Goal: Task Accomplishment & Management: Use online tool/utility

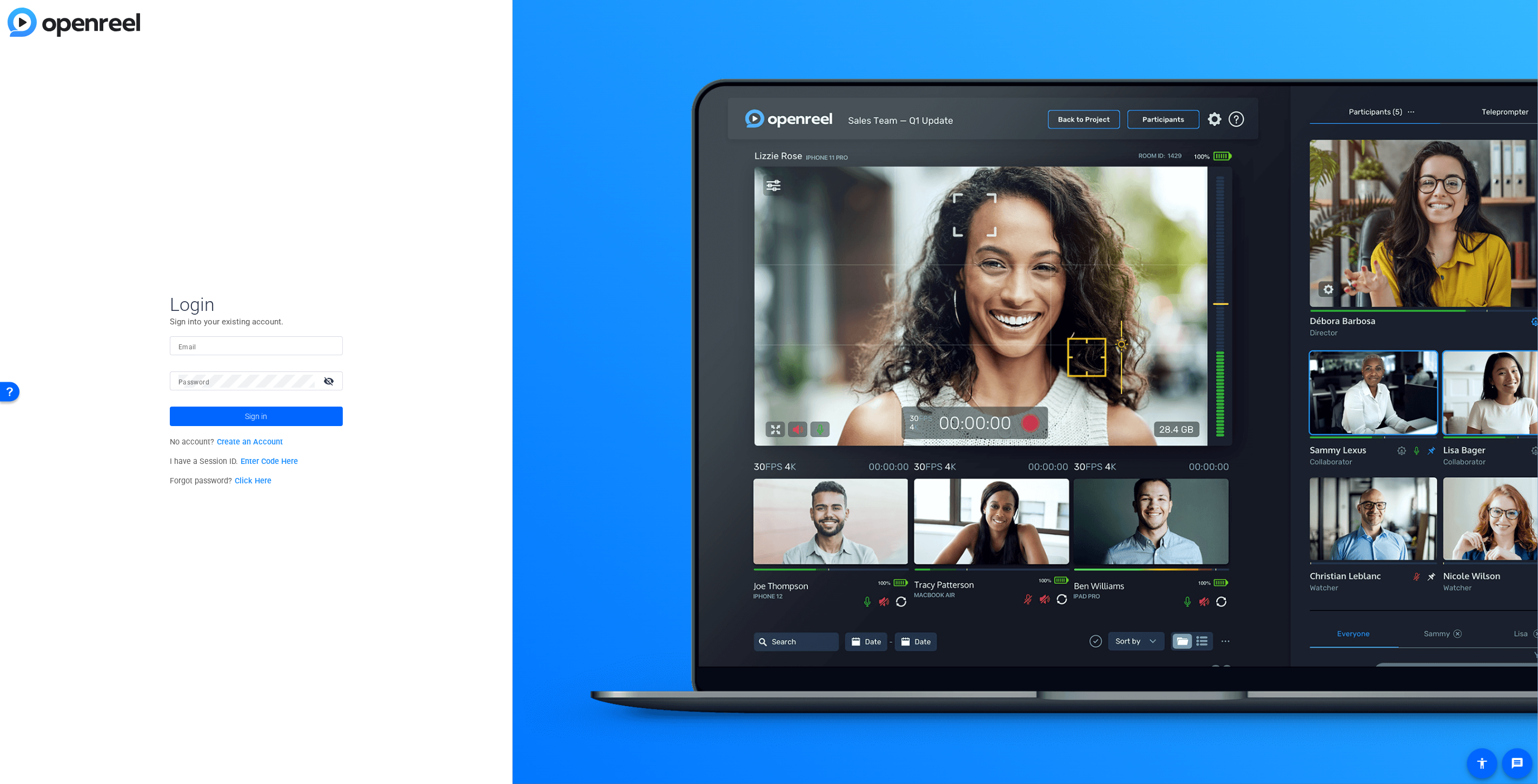
click at [225, 347] on input "Email" at bounding box center [256, 345] width 156 height 13
type input "[EMAIL_ADDRESS][DOMAIN_NAME]"
click at [170, 407] on button "Sign in" at bounding box center [256, 416] width 173 height 19
click at [301, 412] on span at bounding box center [256, 416] width 173 height 26
click at [170, 407] on button "Sign in" at bounding box center [256, 416] width 173 height 19
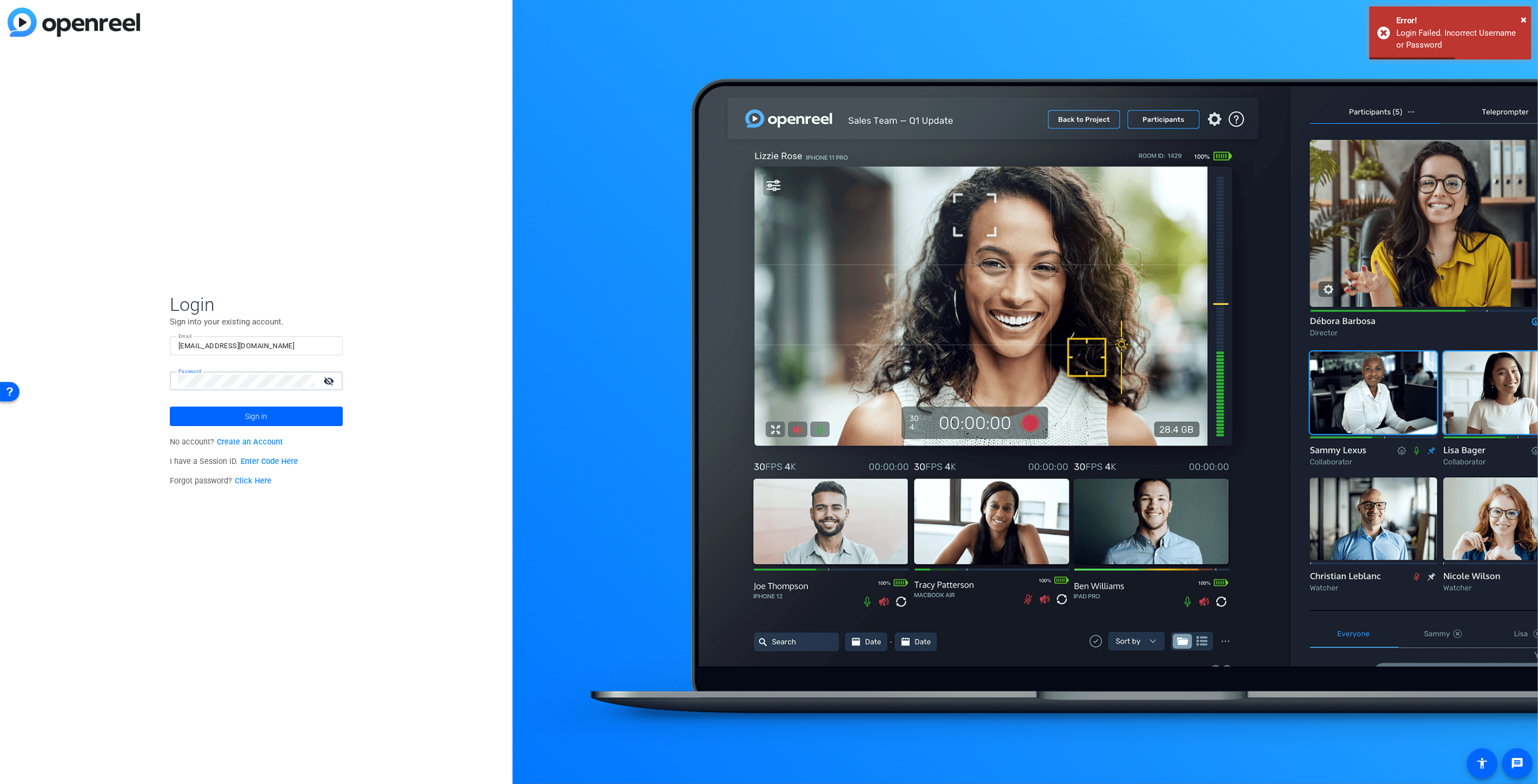
click at [170, 407] on button "Sign in" at bounding box center [256, 416] width 173 height 19
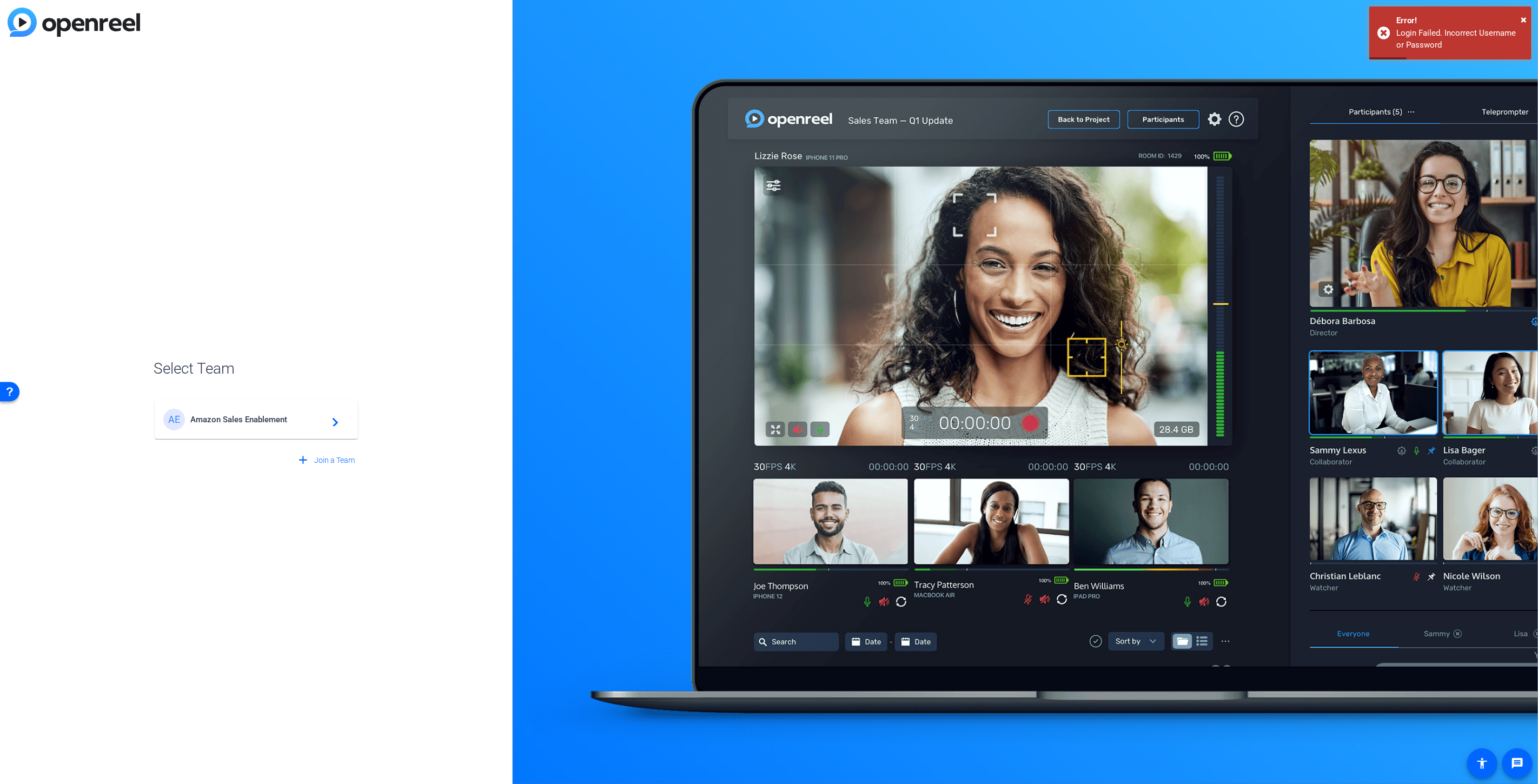
click at [243, 432] on mat-card-content "AE Amazon Sales Enablement navigate_next" at bounding box center [256, 419] width 203 height 39
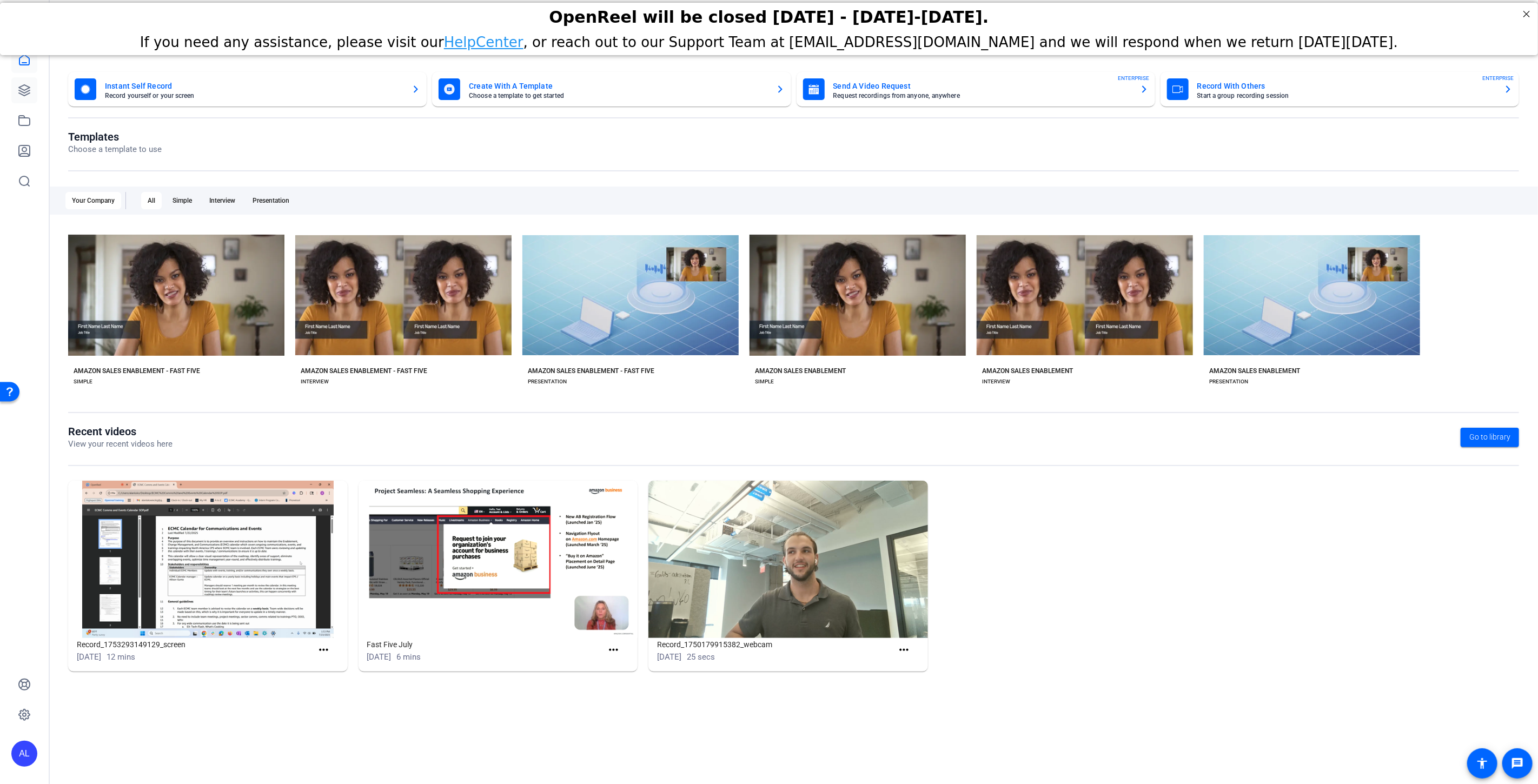
click at [30, 89] on icon at bounding box center [24, 89] width 13 height 13
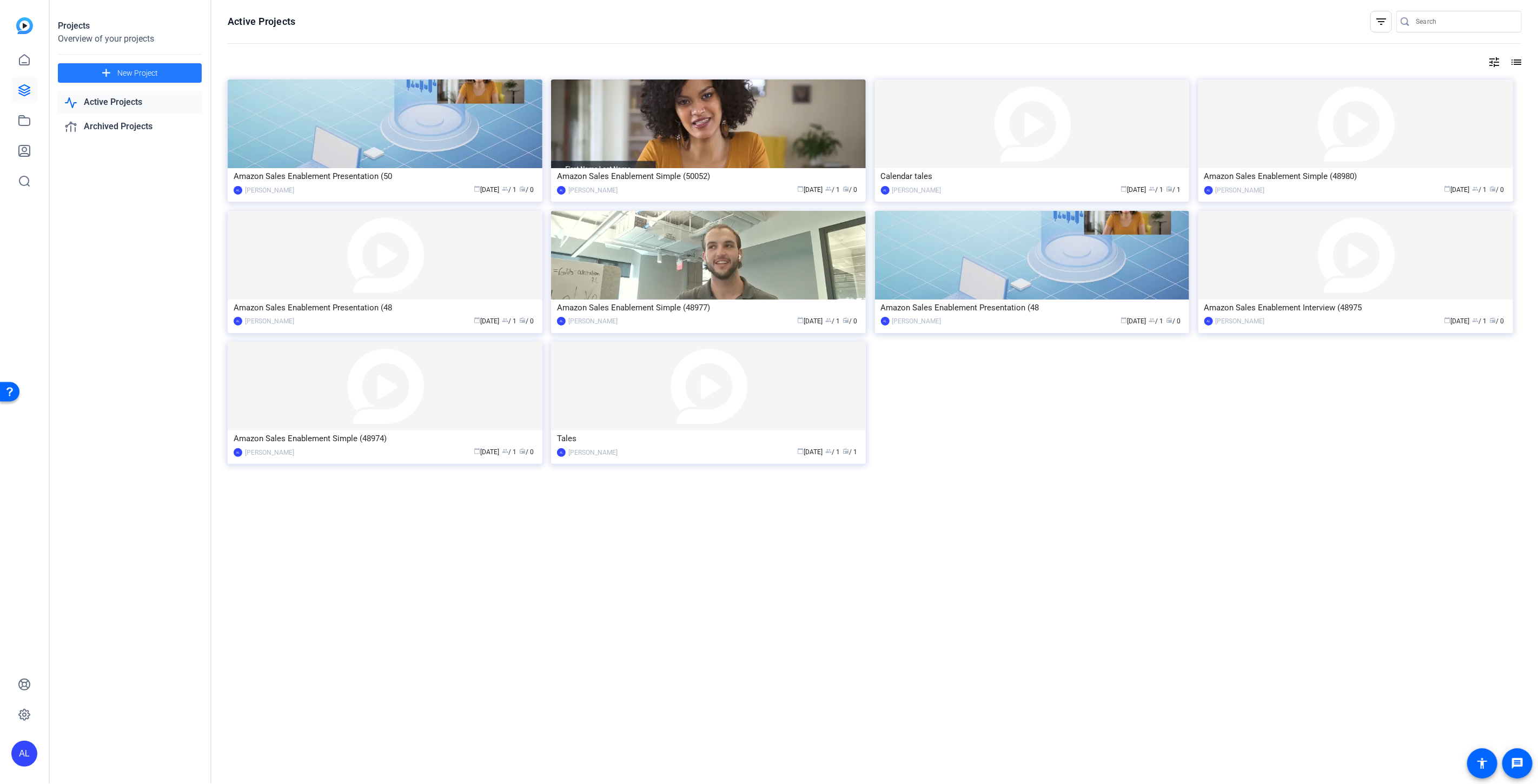
click at [153, 78] on span "New Project" at bounding box center [138, 73] width 41 height 11
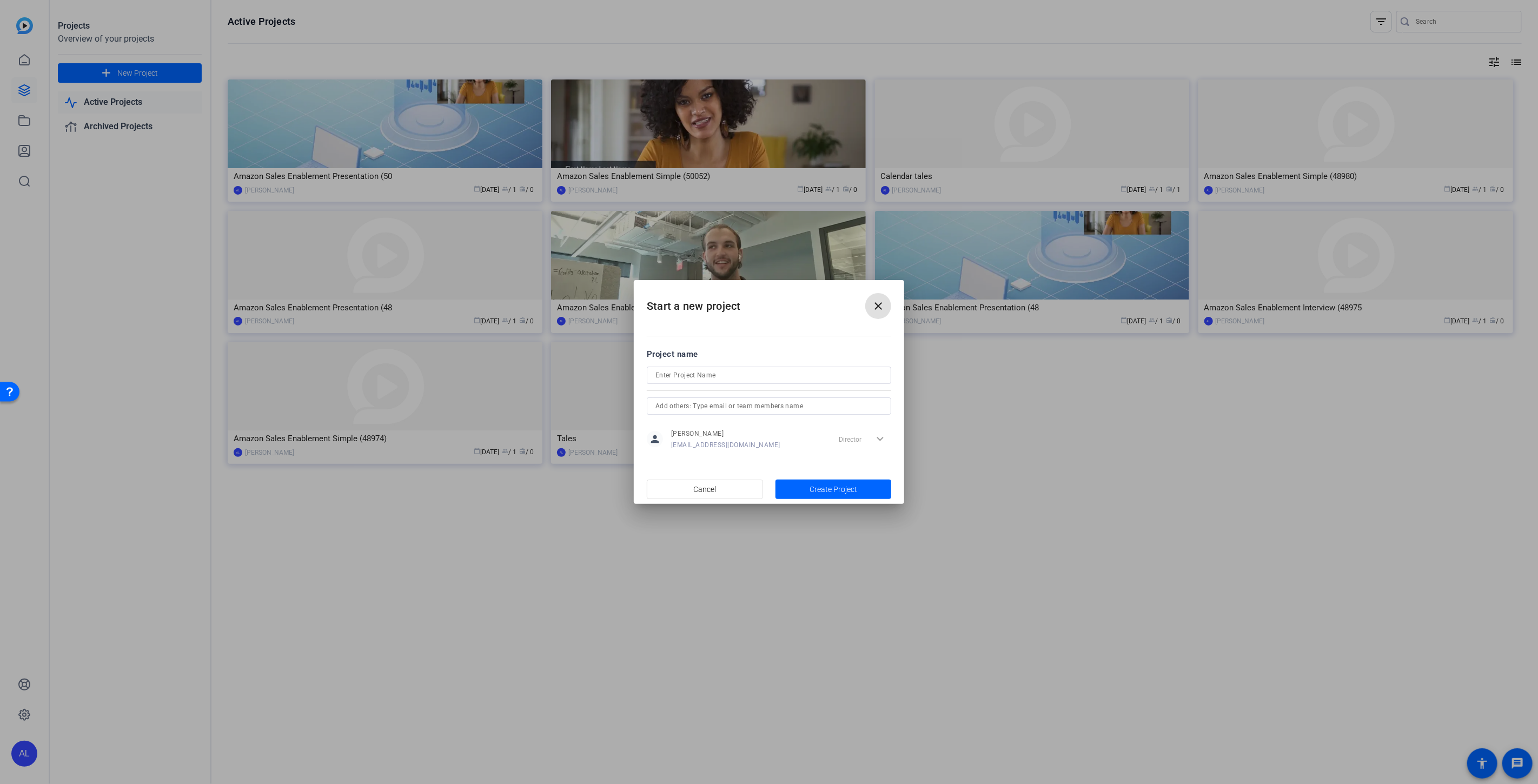
click at [702, 361] on form "Project name person [PERSON_NAME] [EMAIL_ADDRESS][DOMAIN_NAME] Director expand_…" at bounding box center [769, 400] width 245 height 104
click at [685, 375] on input at bounding box center [769, 375] width 227 height 13
type input "[PERSON_NAME]"
type input "a"
type input "g"
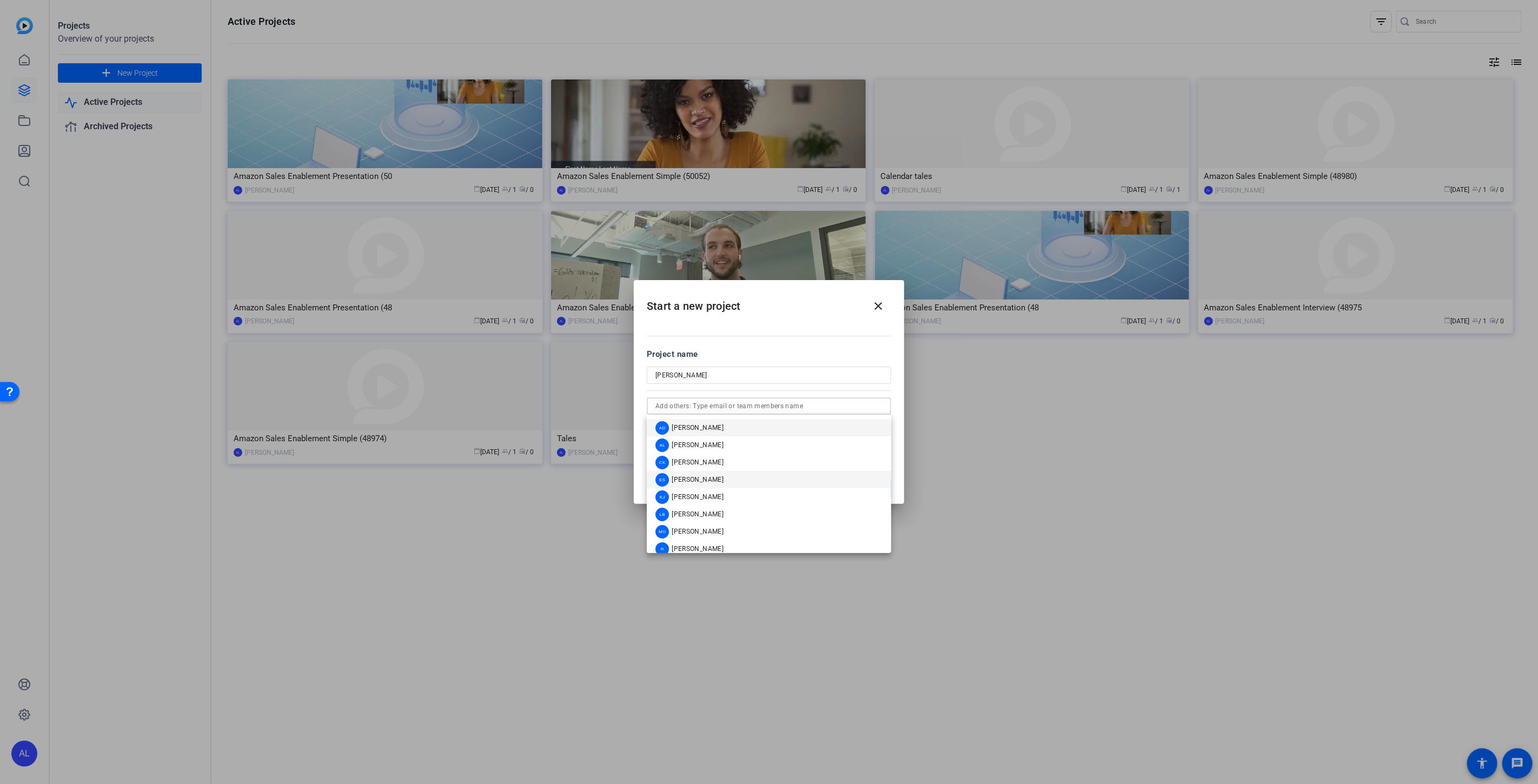
click at [699, 474] on div "ES [PERSON_NAME]" at bounding box center [689, 479] width 68 height 13
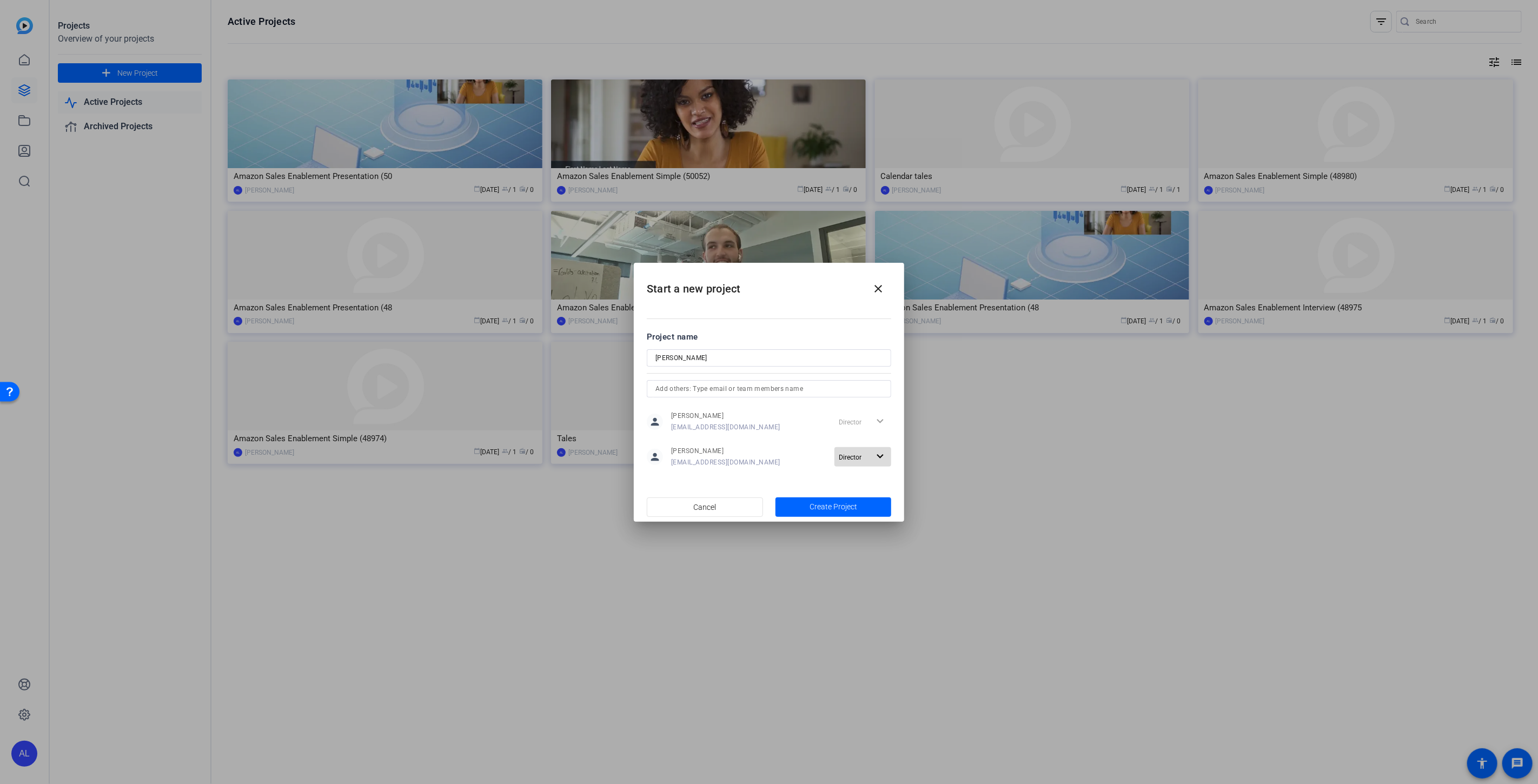
click at [866, 461] on span "Director" at bounding box center [853, 456] width 30 height 13
click at [804, 500] on div at bounding box center [769, 392] width 1538 height 784
click at [802, 506] on span "button" at bounding box center [834, 507] width 116 height 26
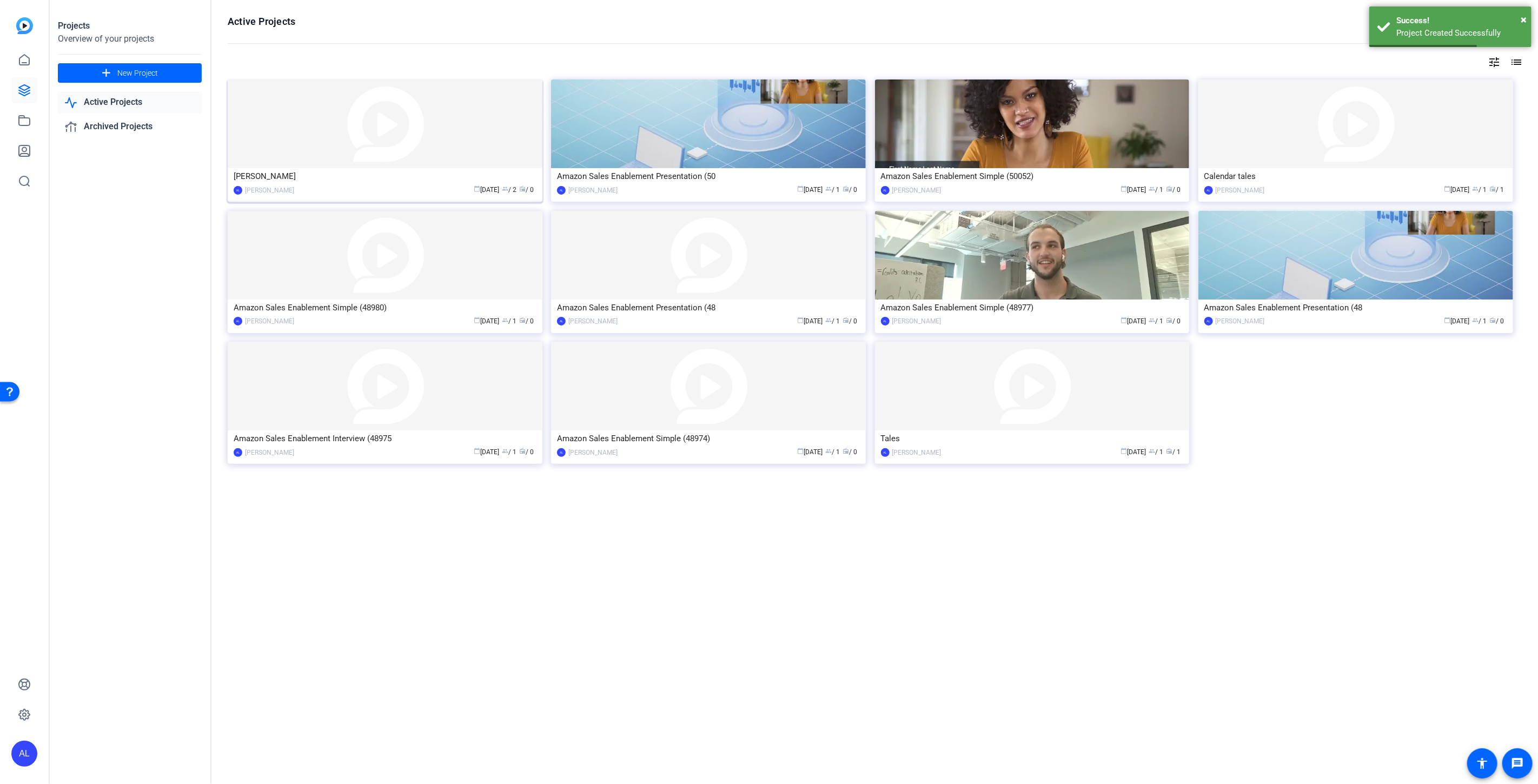
click at [391, 112] on img at bounding box center [385, 124] width 315 height 89
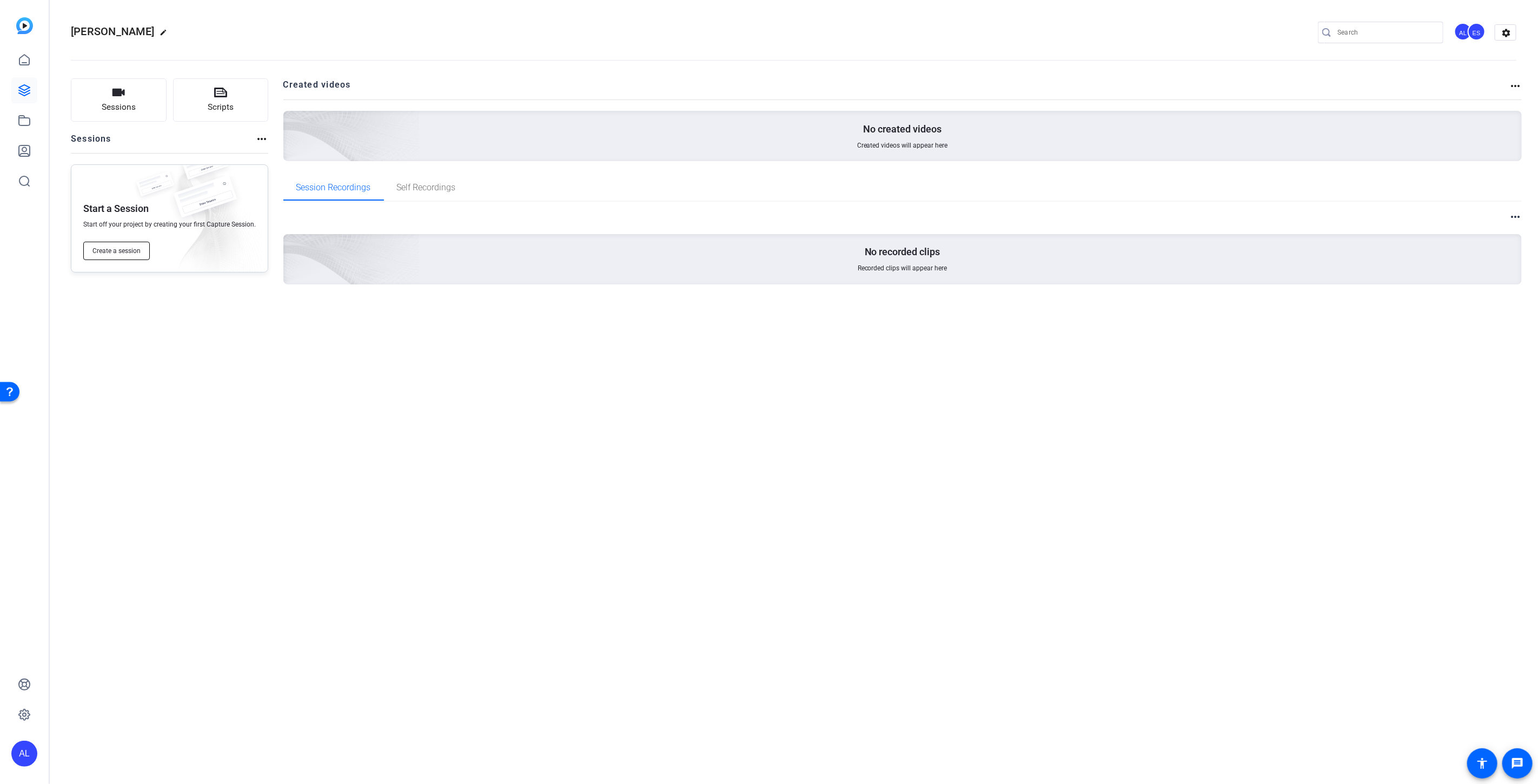
click at [142, 254] on button "Create a session" at bounding box center [117, 251] width 67 height 19
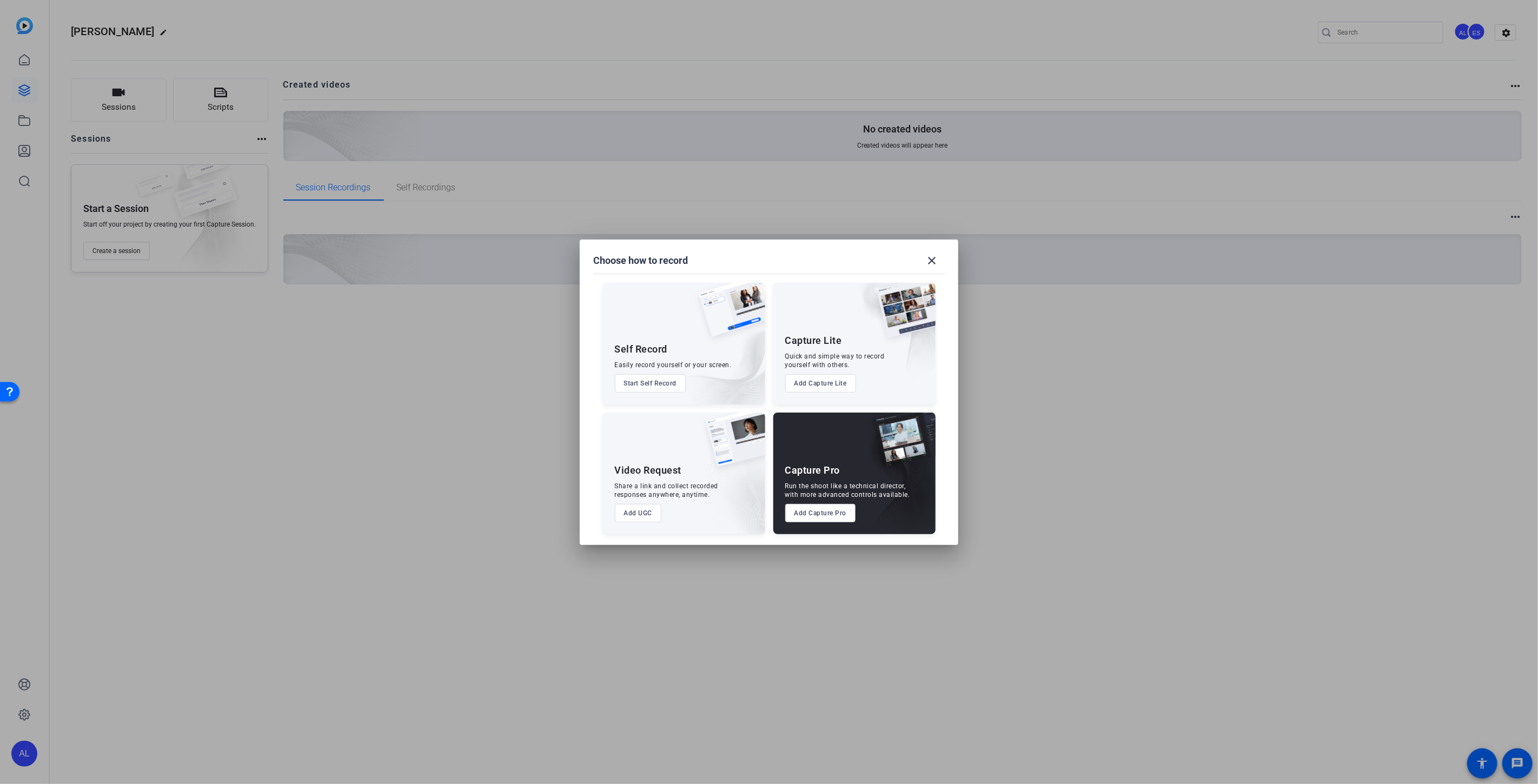
click at [646, 514] on button "Add UGC" at bounding box center [638, 513] width 47 height 19
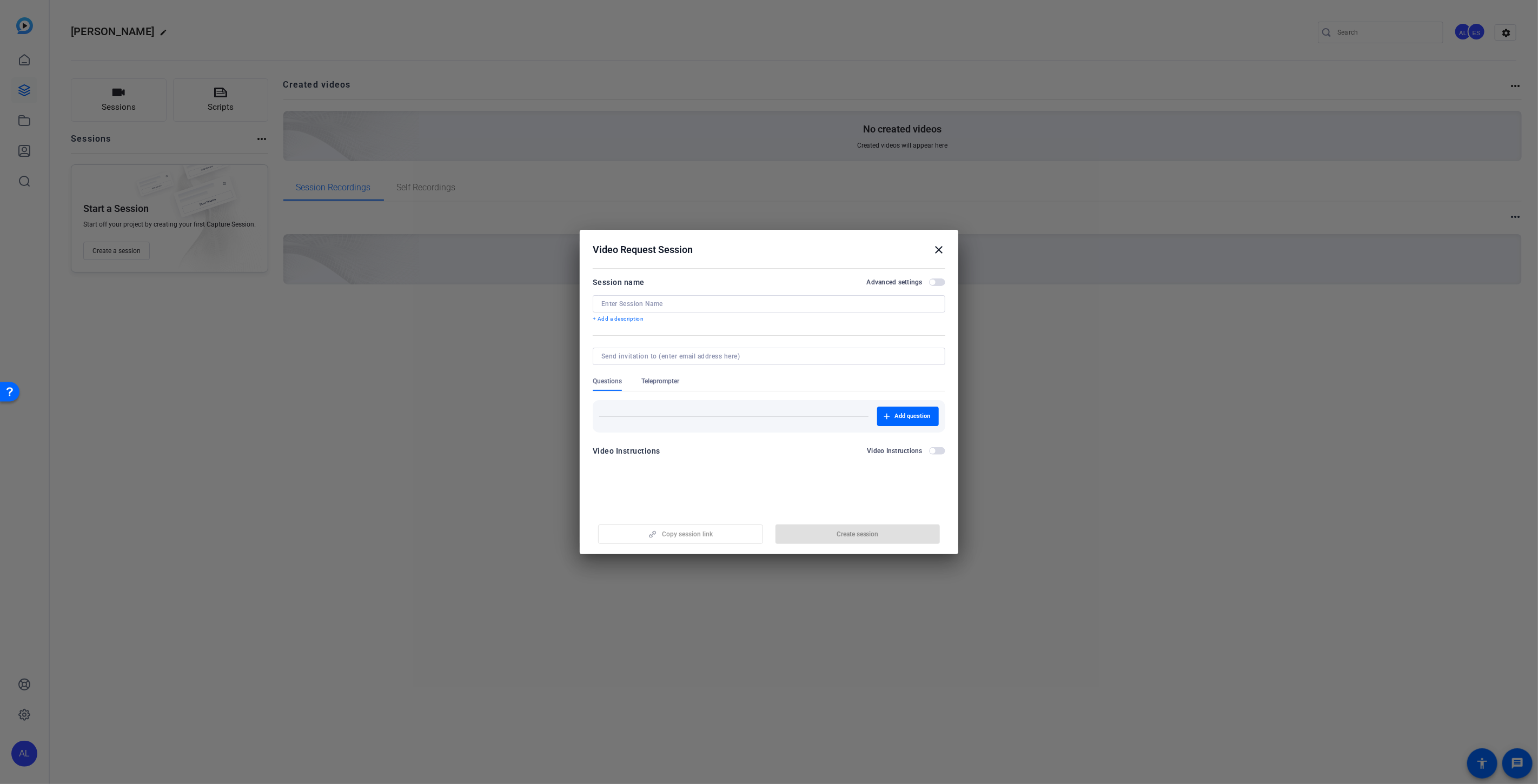
click at [933, 247] on mat-icon "close" at bounding box center [938, 249] width 13 height 13
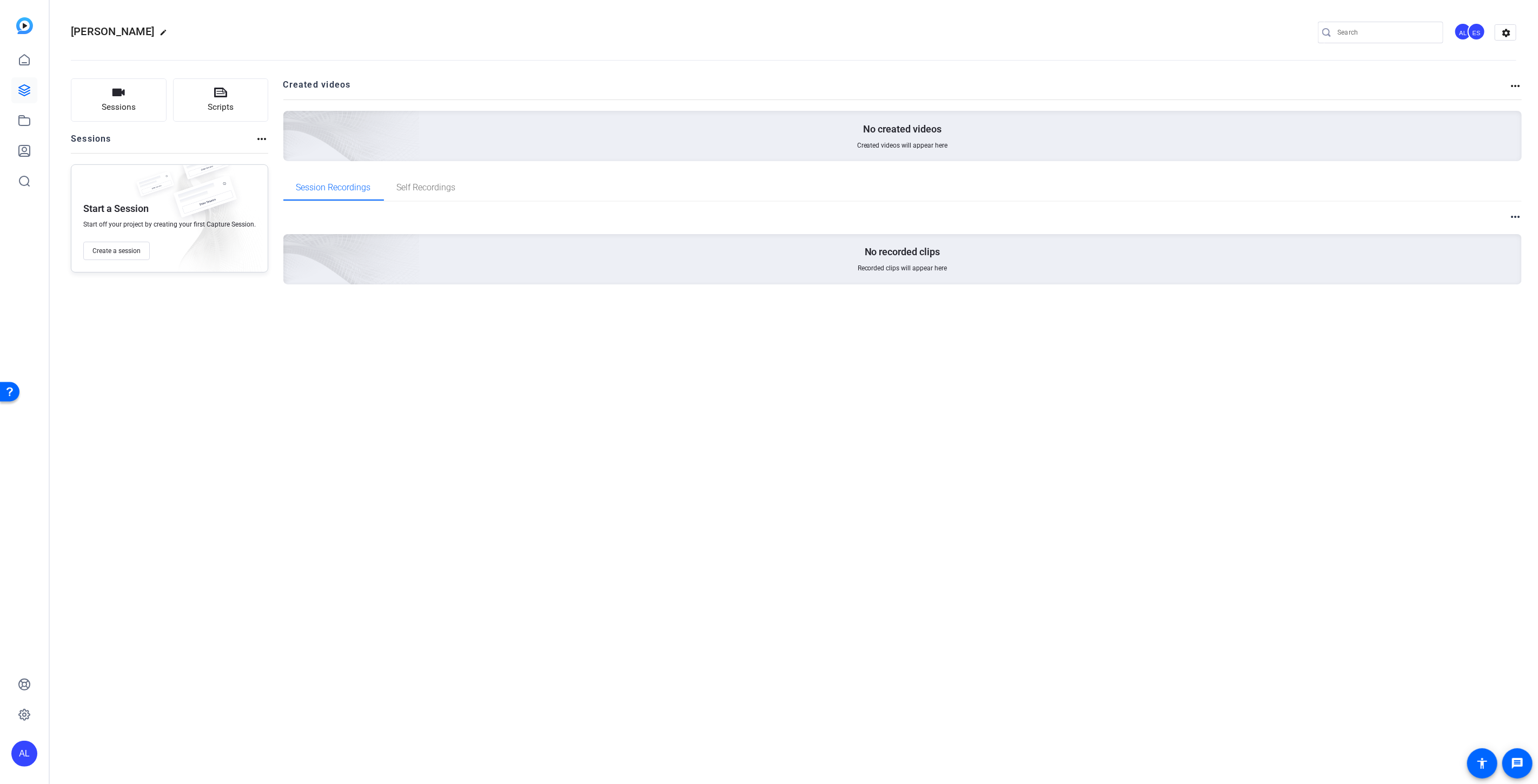
click at [110, 260] on div "Start a Session Start off your project by creating your first Capture Session. …" at bounding box center [169, 218] width 197 height 108
click at [120, 256] on button "Create a session" at bounding box center [117, 251] width 67 height 19
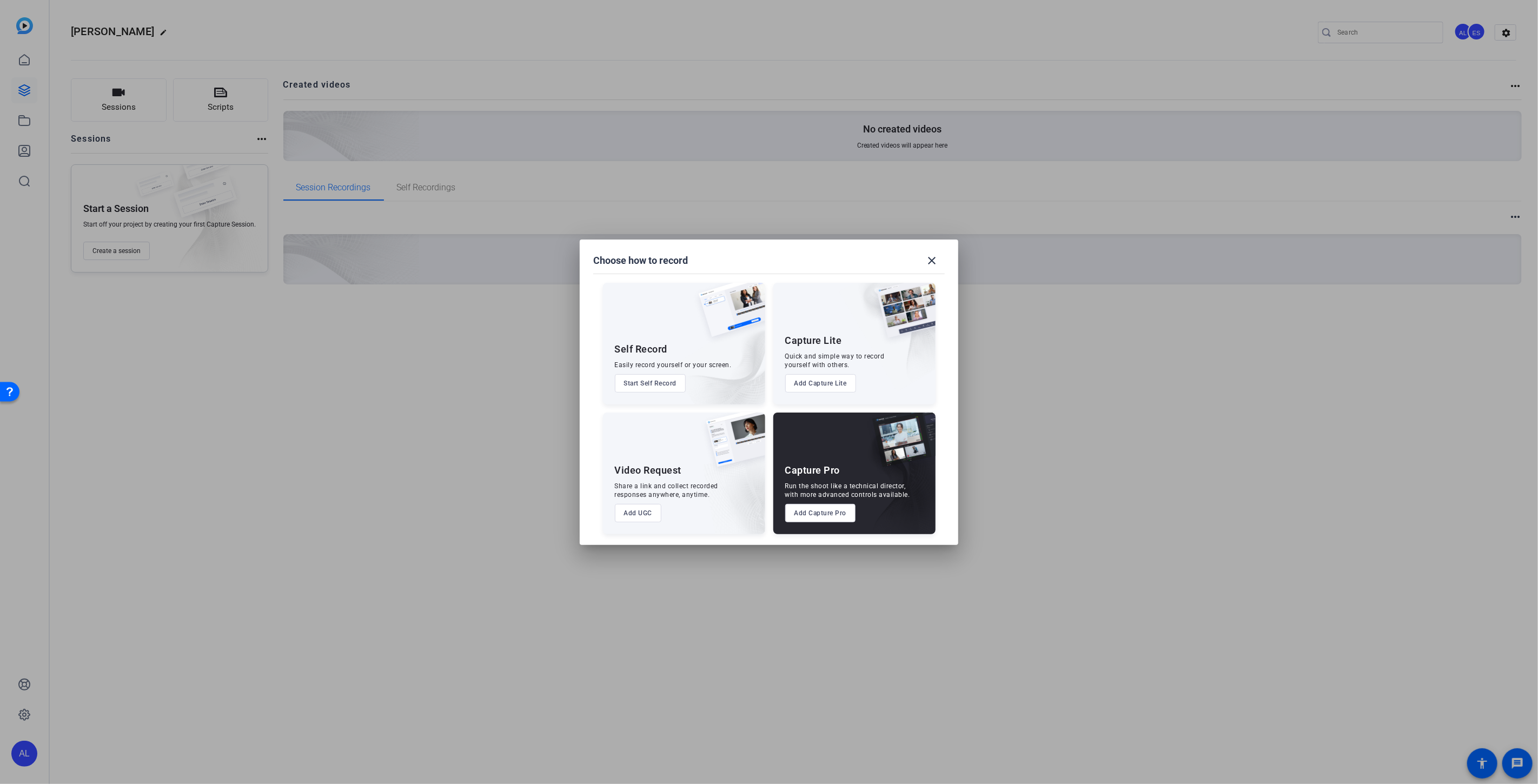
click at [633, 514] on button "Add UGC" at bounding box center [638, 513] width 47 height 19
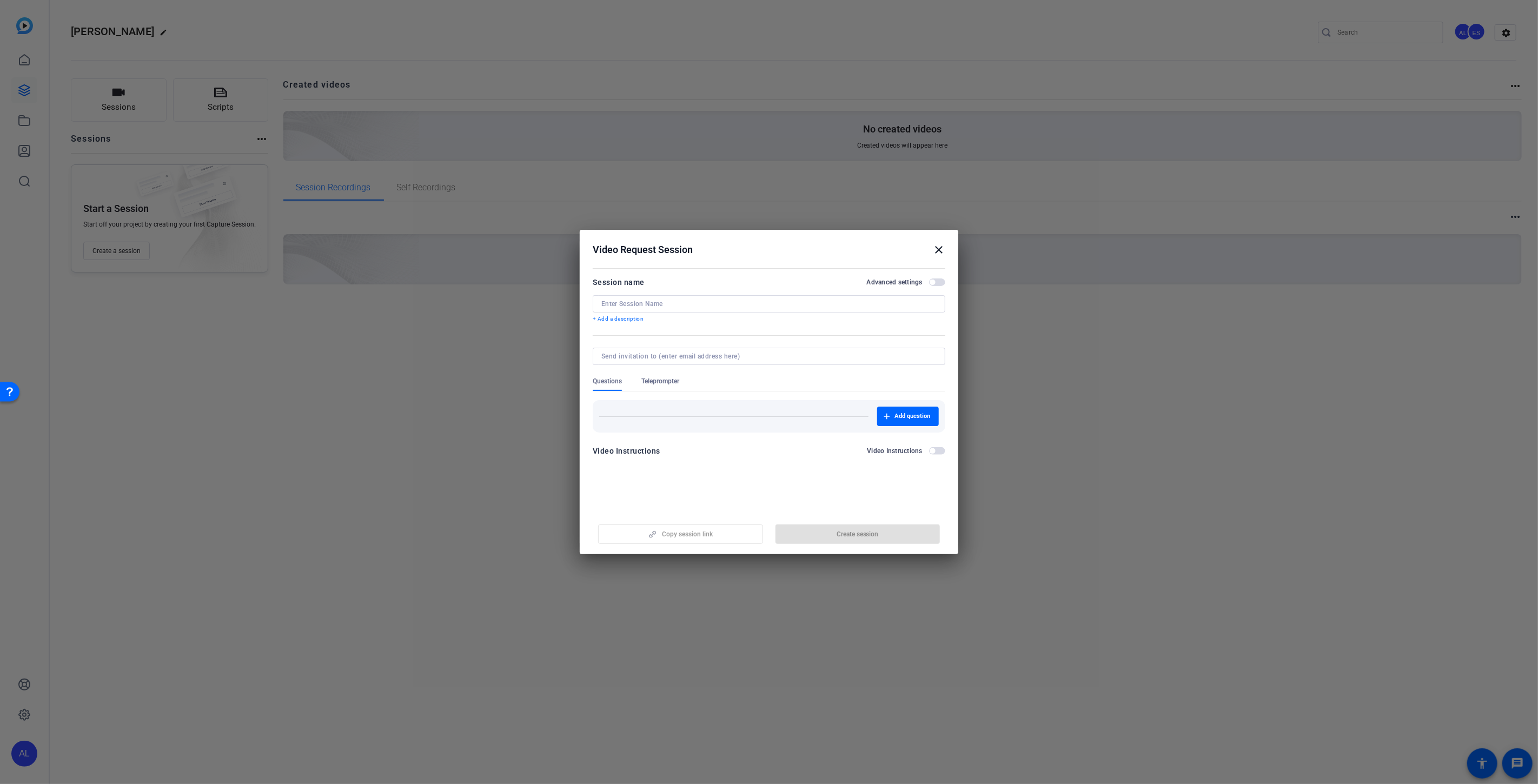
click at [645, 302] on input at bounding box center [769, 303] width 335 height 9
type input "Allie"
type input "[EMAIL_ADDRESS][DOMAIN_NAME]"
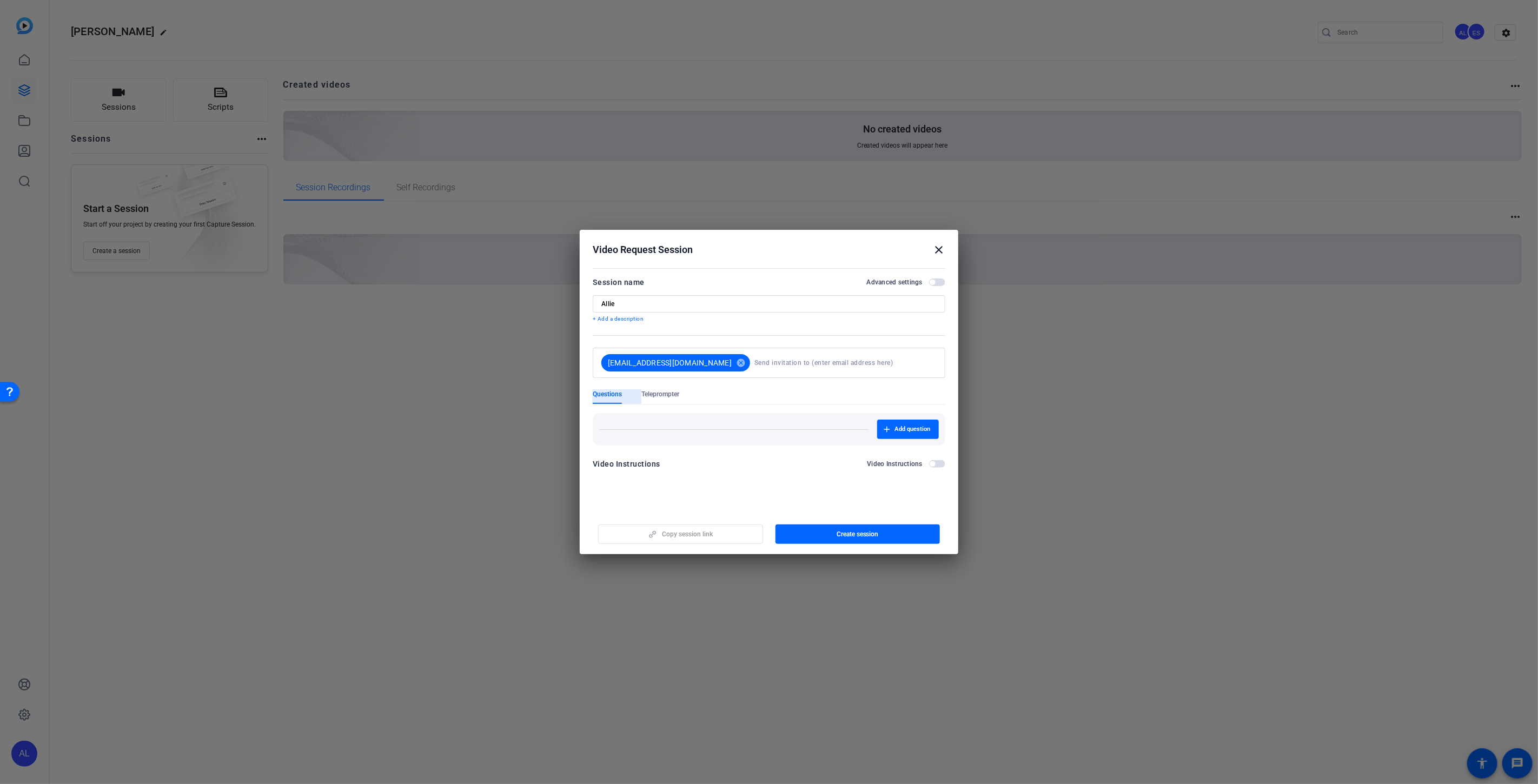
click at [600, 386] on form "Session name Advanced settings Allie + Add a description [EMAIL_ADDRESS][DOMAIN…" at bounding box center [769, 376] width 353 height 201
click at [672, 395] on span "Teleprompter" at bounding box center [660, 394] width 38 height 9
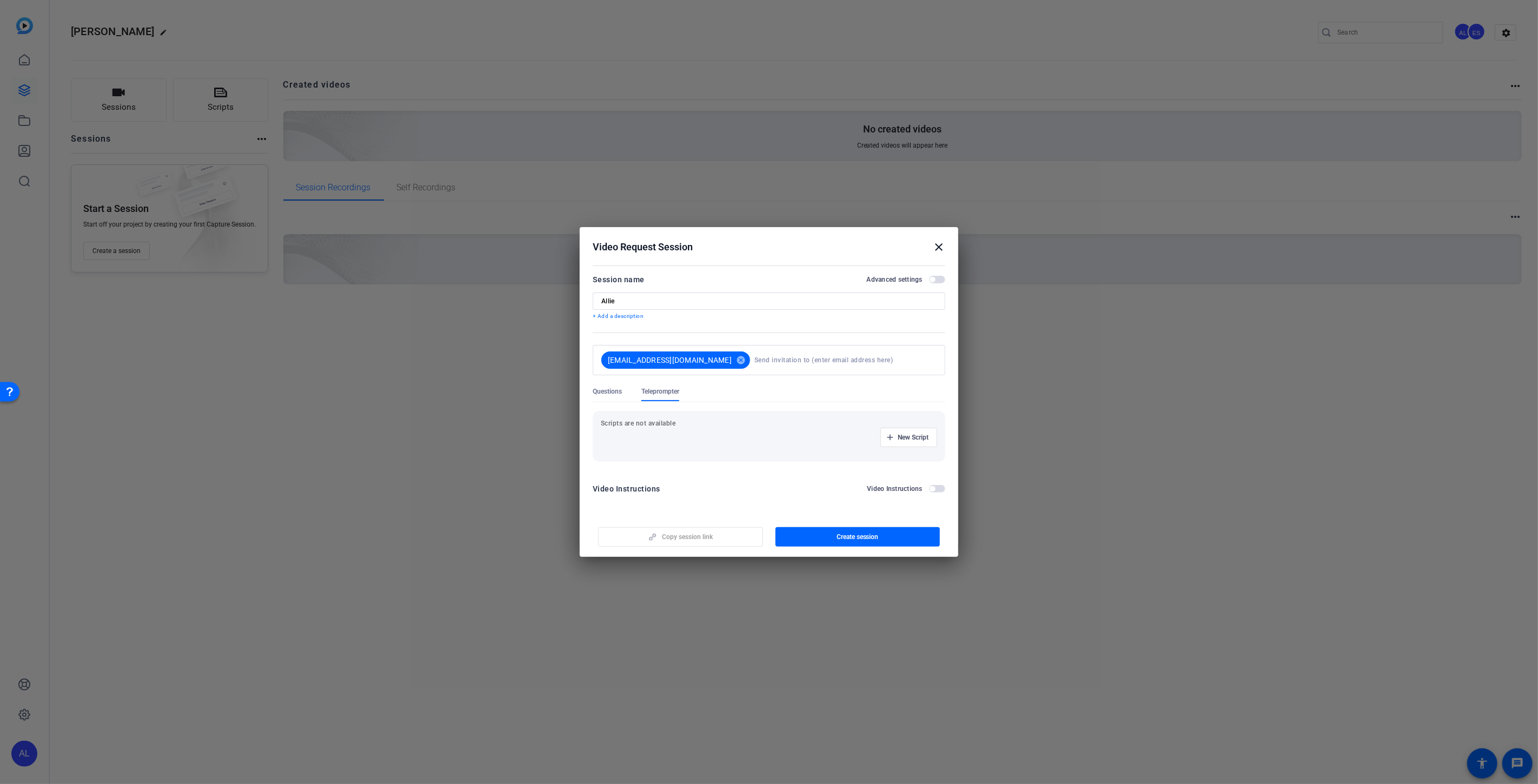
click at [651, 433] on div "New Script" at bounding box center [768, 437] width 336 height 19
click at [662, 420] on p "Scripts are not available" at bounding box center [768, 423] width 336 height 9
click at [615, 387] on span "Questions" at bounding box center [607, 391] width 29 height 9
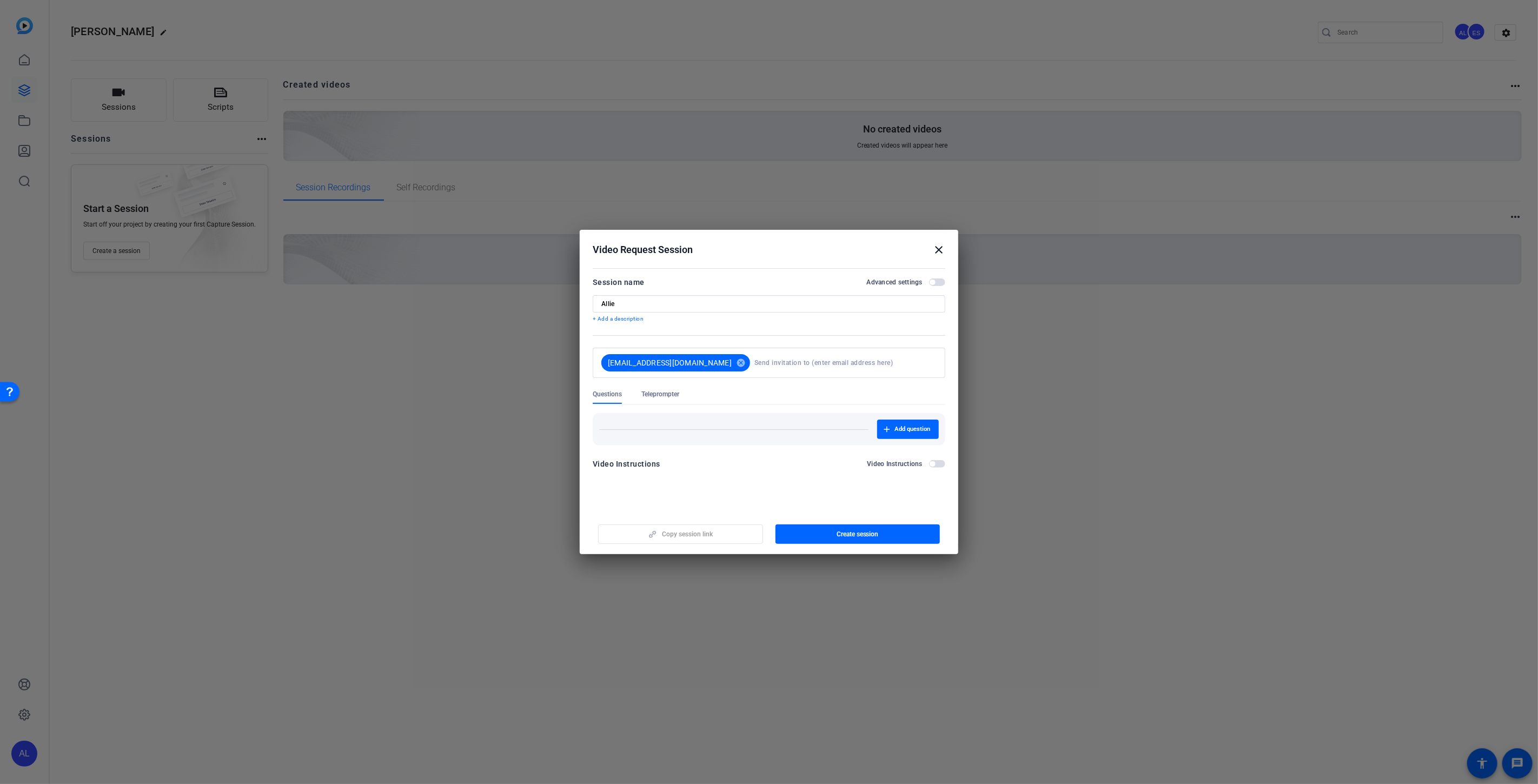
click at [651, 395] on span "Teleprompter" at bounding box center [660, 394] width 38 height 9
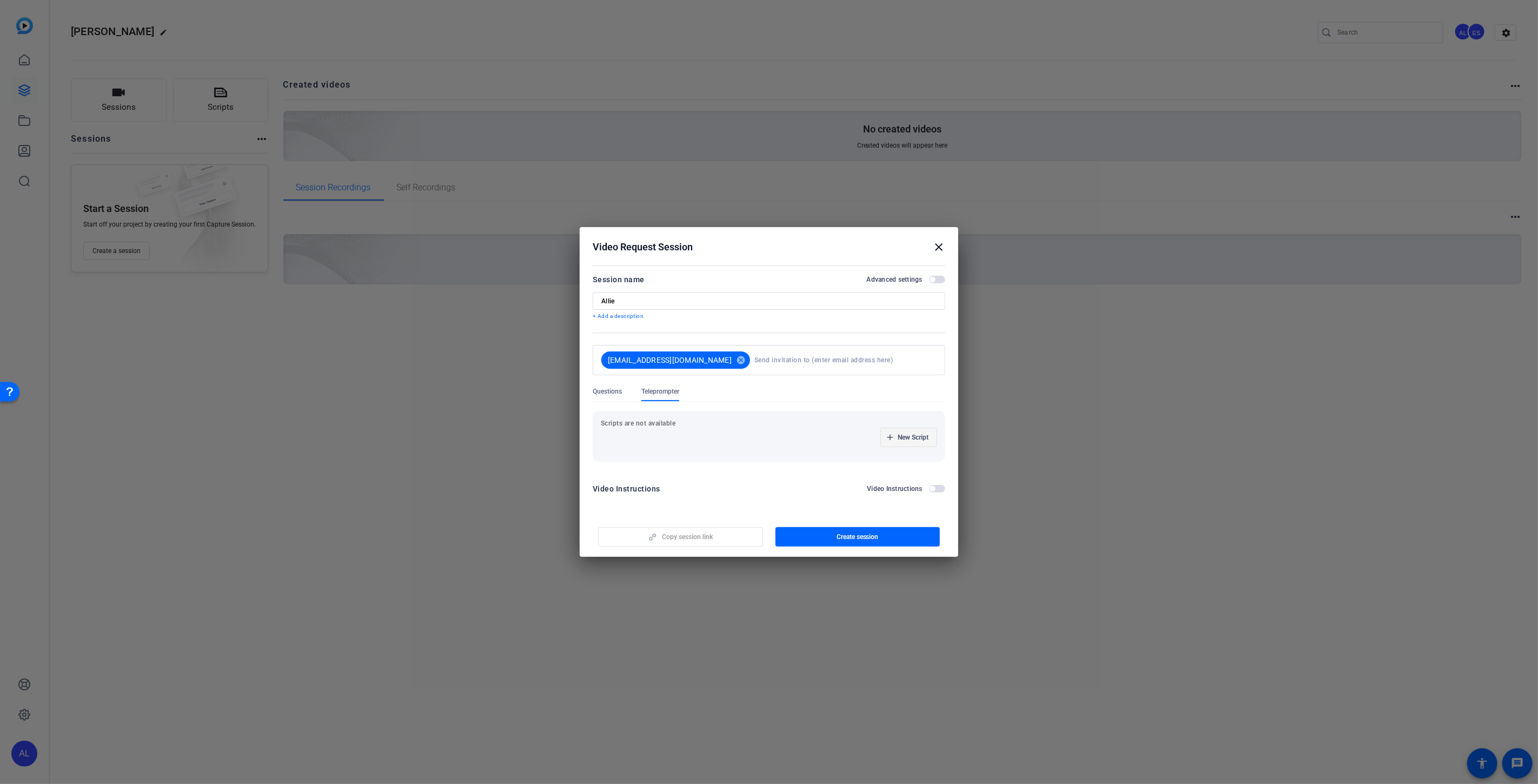
click at [904, 442] on span "button" at bounding box center [908, 437] width 55 height 26
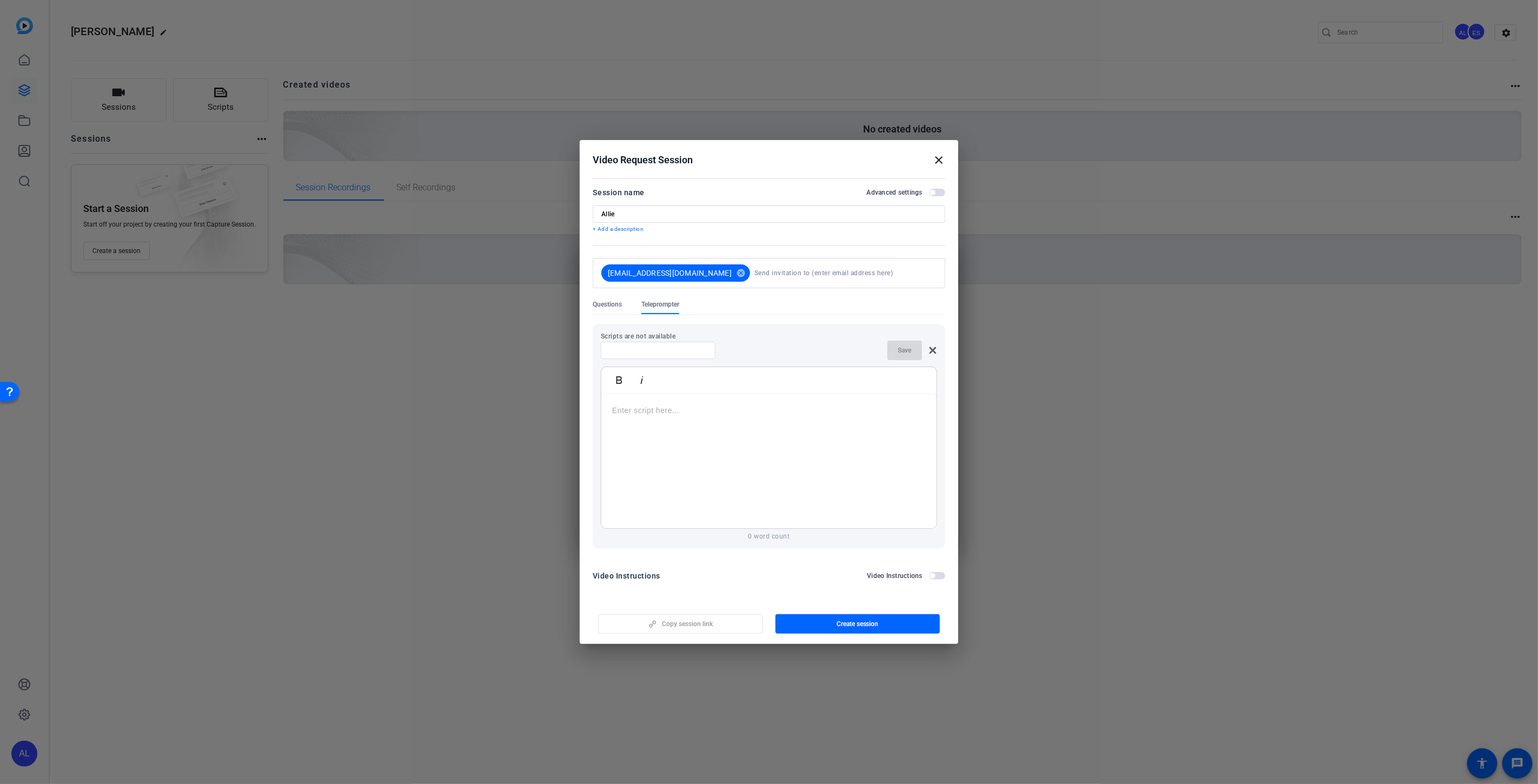
click at [810, 437] on div at bounding box center [769, 461] width 335 height 135
copy p "hello"
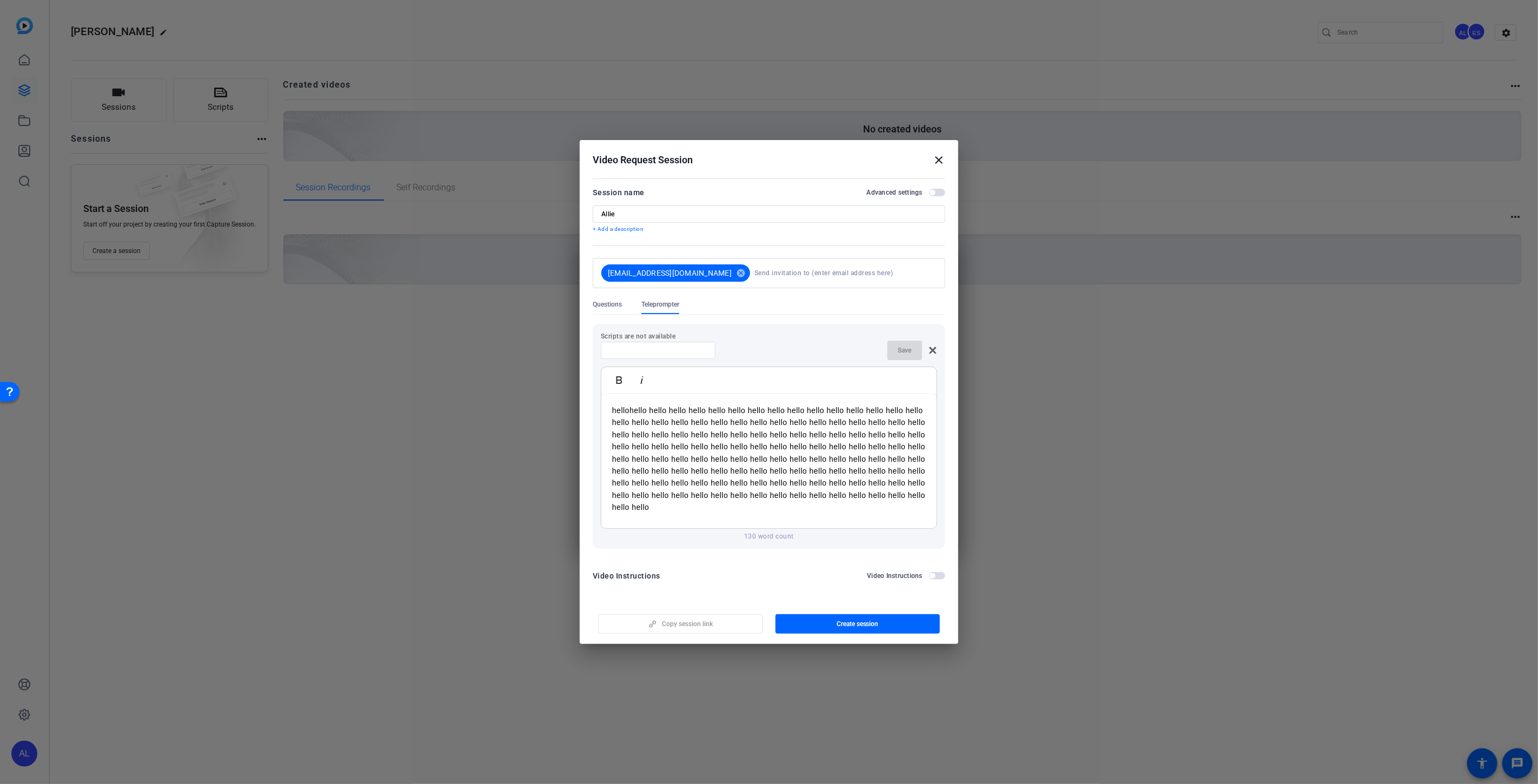
click at [662, 351] on input at bounding box center [658, 350] width 98 height 9
paste input "hello"
type input "hello"
click at [899, 357] on span "button" at bounding box center [905, 350] width 35 height 26
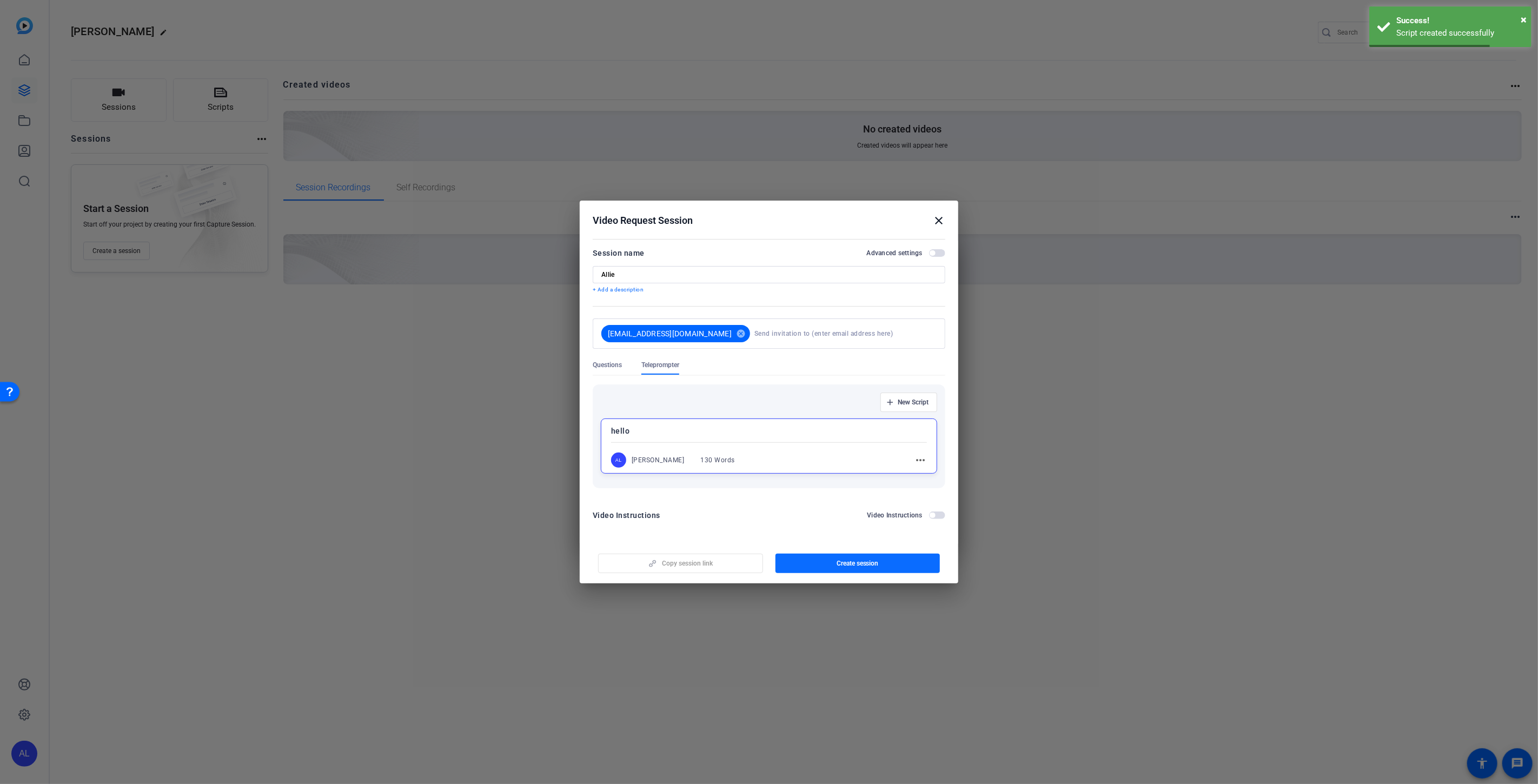
click at [838, 563] on span "Create session" at bounding box center [857, 563] width 42 height 9
click at [720, 562] on span "button" at bounding box center [680, 563] width 164 height 26
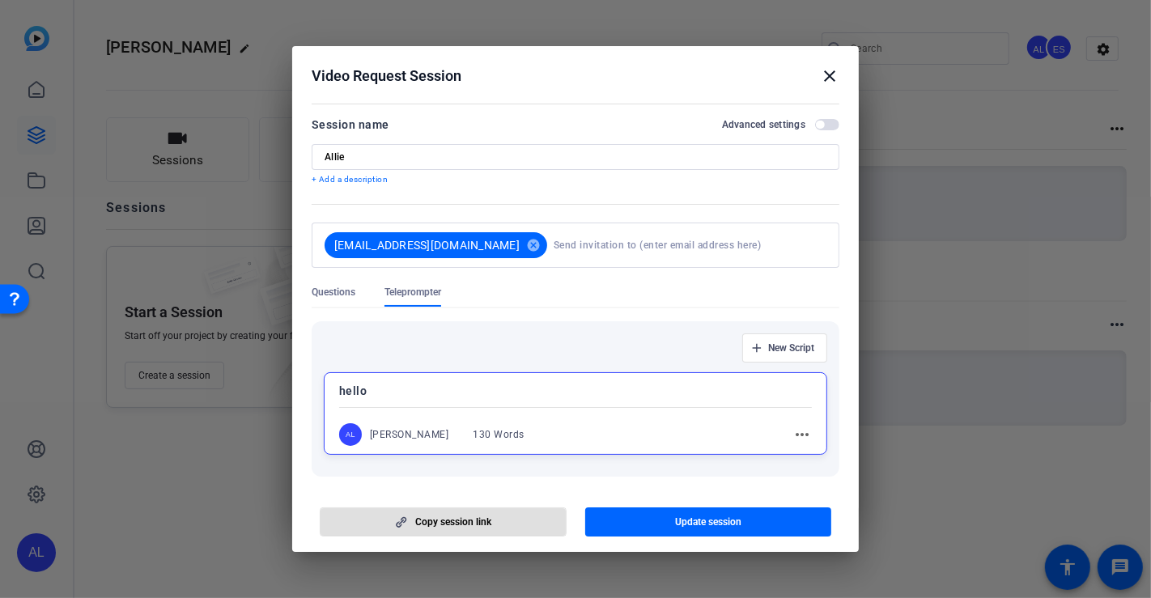
click at [827, 71] on mat-icon "close" at bounding box center [829, 75] width 19 height 19
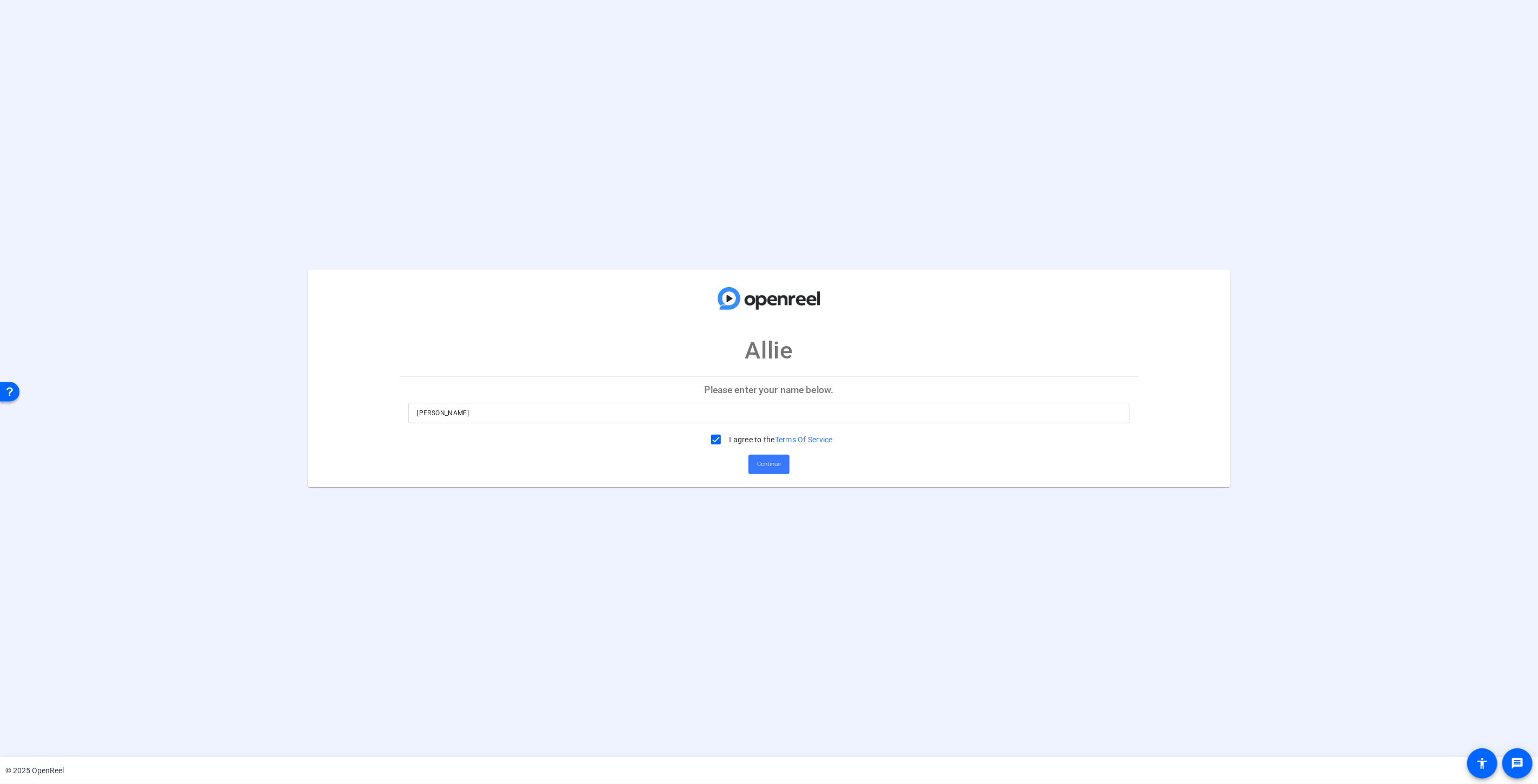
click at [795, 393] on p "Please enter your name below." at bounding box center [768, 389] width 738 height 26
click at [778, 349] on p "Allie" at bounding box center [769, 350] width 48 height 35
click at [753, 384] on p "Please enter your name below." at bounding box center [768, 389] width 738 height 26
click at [649, 407] on input "[PERSON_NAME]" at bounding box center [768, 413] width 704 height 13
click at [774, 478] on div "Please enter your name below. Alan Lukowiecki I agree to the Terms Of Service C…" at bounding box center [768, 431] width 738 height 111
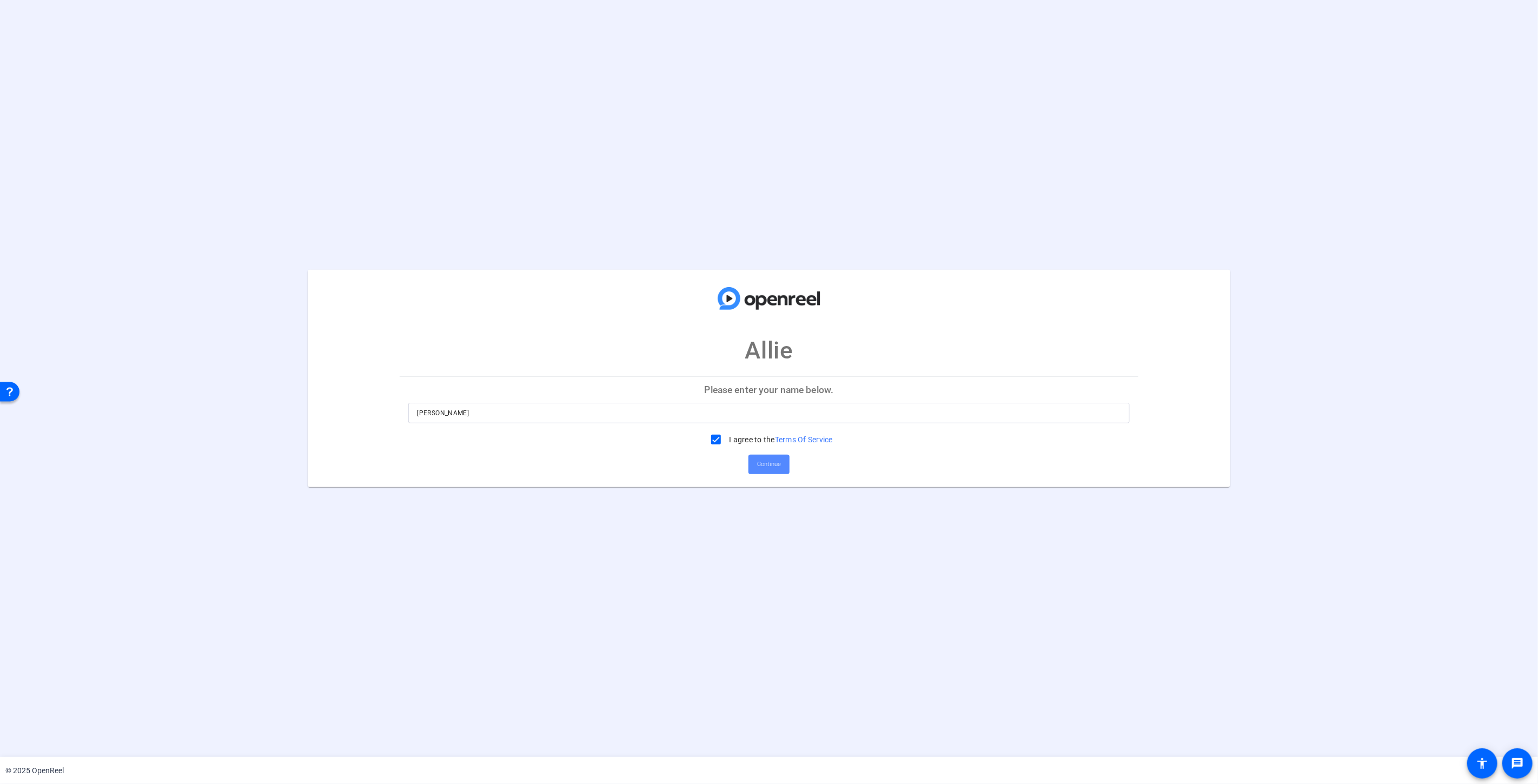
click at [779, 473] on span at bounding box center [769, 464] width 41 height 26
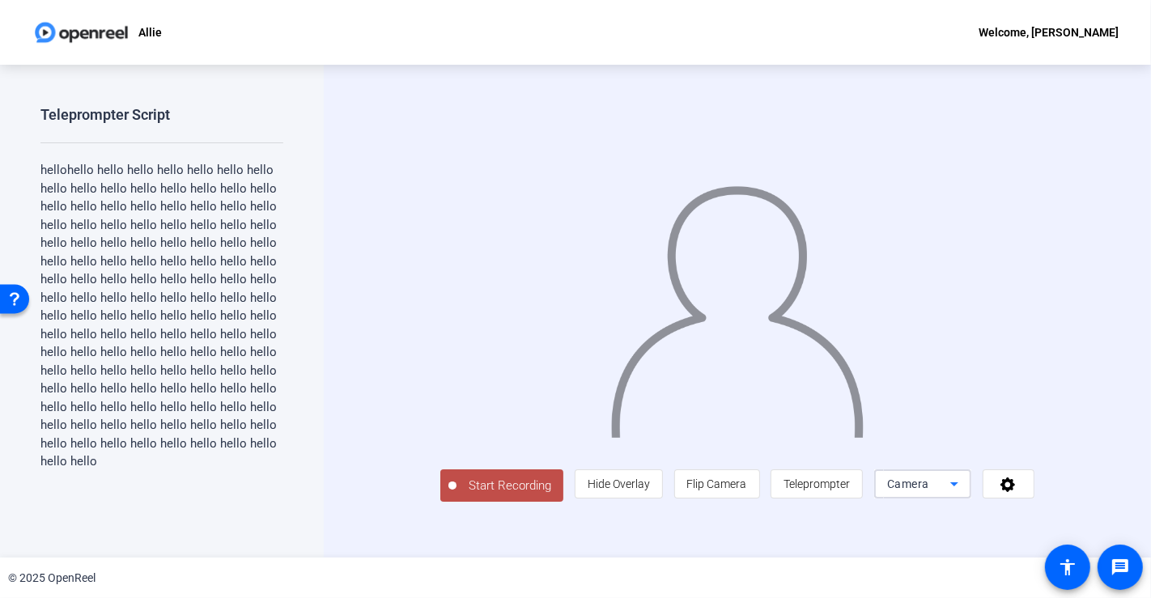
click at [950, 494] on div "Camera" at bounding box center [918, 483] width 63 height 19
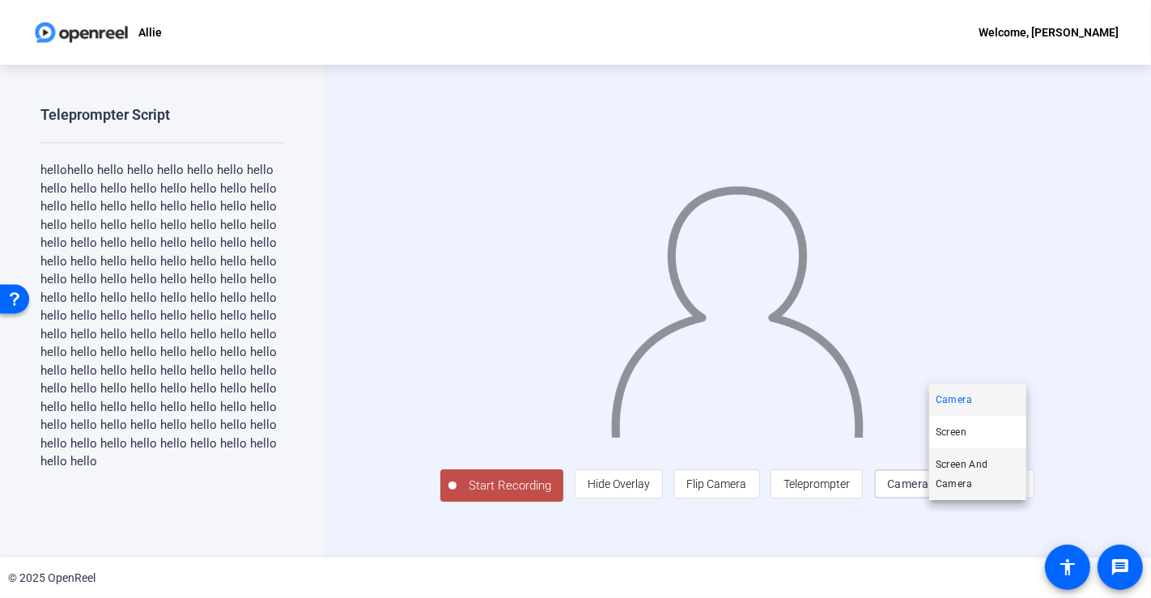
click at [976, 475] on span "Screen And Camera" at bounding box center [978, 474] width 84 height 39
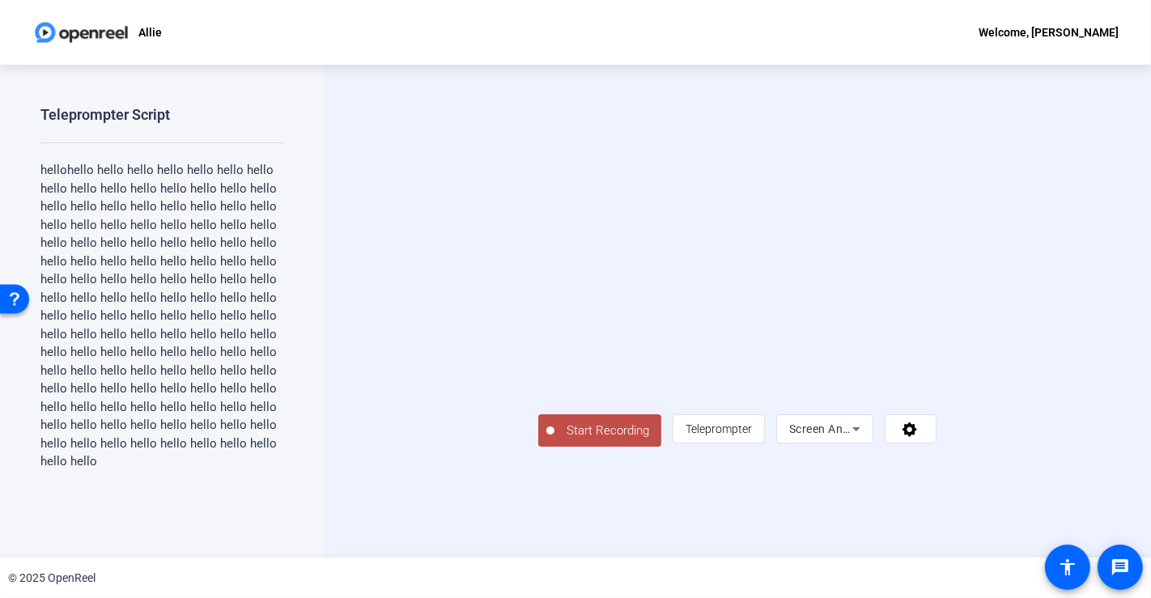
click at [554, 440] on span "Start Recording" at bounding box center [607, 431] width 107 height 19
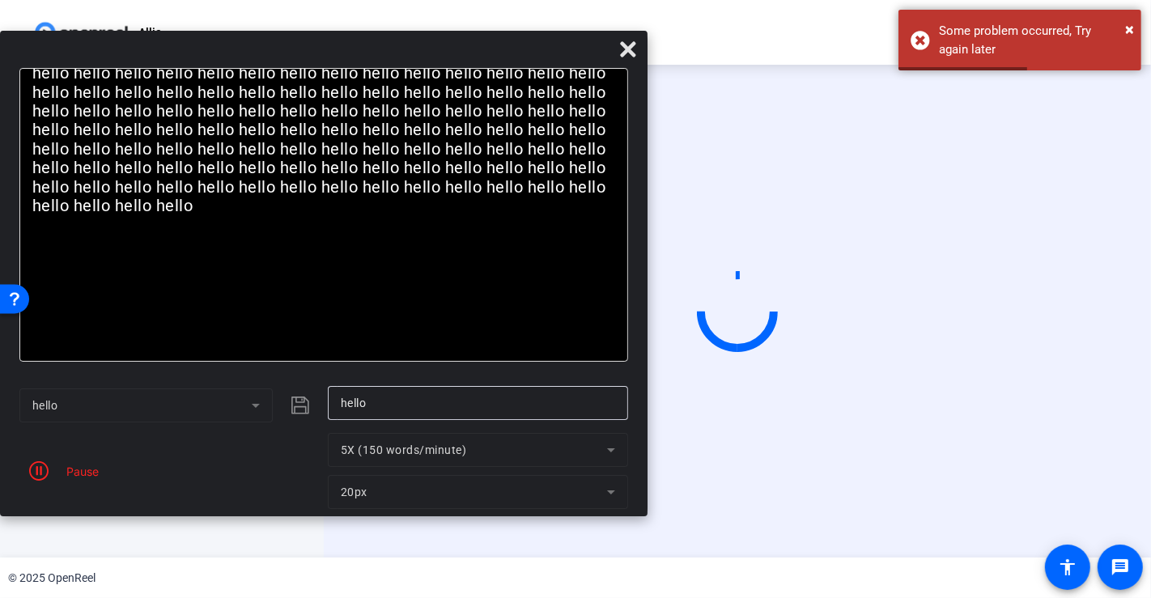
drag, startPoint x: 615, startPoint y: 17, endPoint x: 257, endPoint y: 57, distance: 359.9
click at [257, 57] on div at bounding box center [323, 53] width 647 height 28
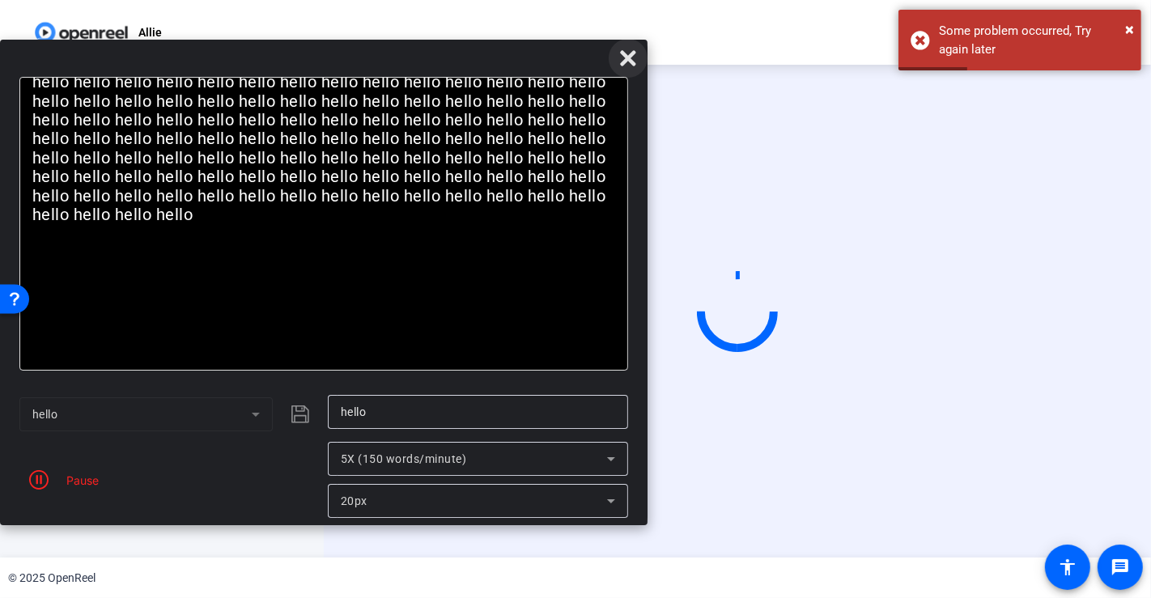
click at [633, 56] on icon at bounding box center [627, 58] width 19 height 19
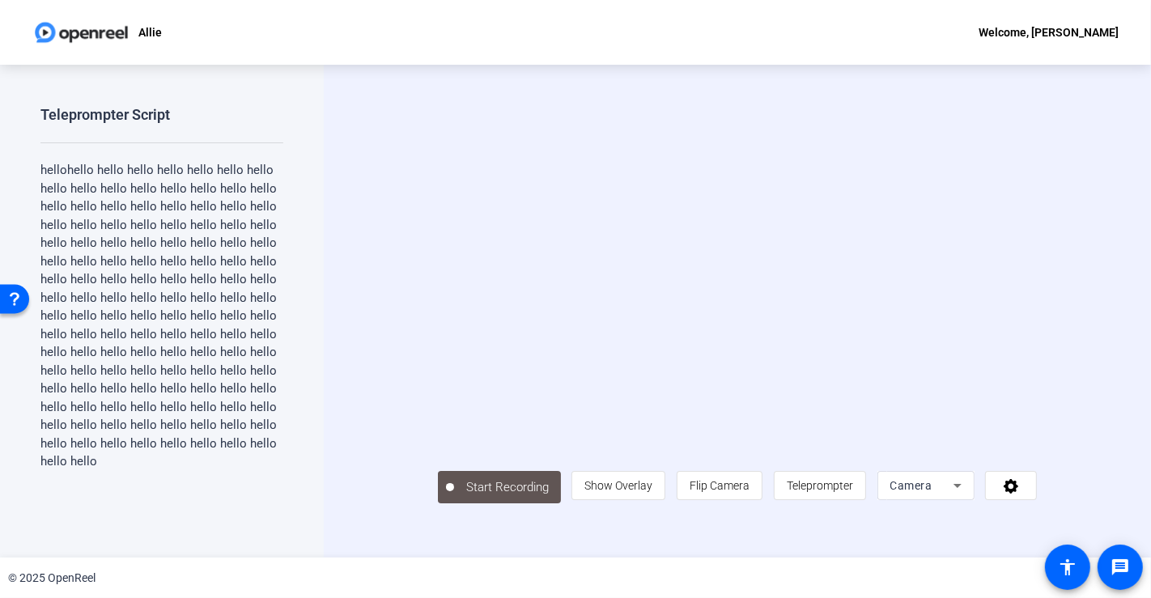
click at [639, 283] on video at bounding box center [738, 287] width 600 height 337
